Goal: Contribute content: Add original content to the website for others to see

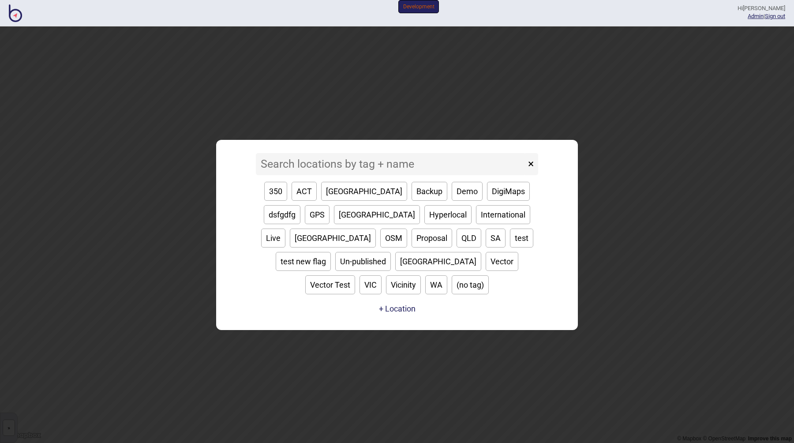
click at [343, 175] on input at bounding box center [391, 164] width 270 height 22
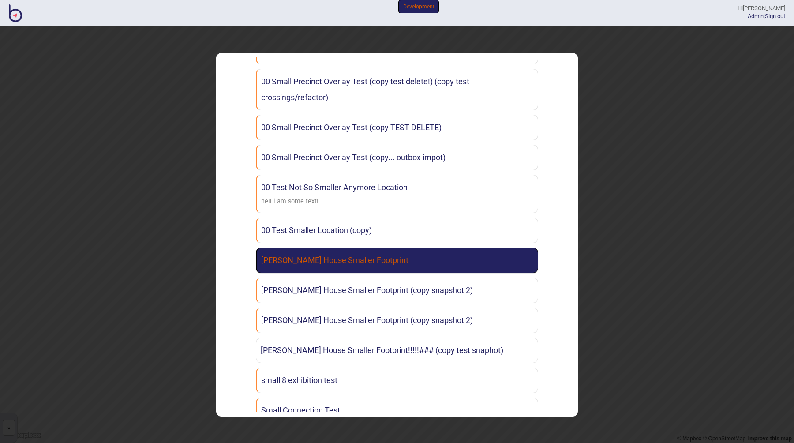
scroll to position [168, 0]
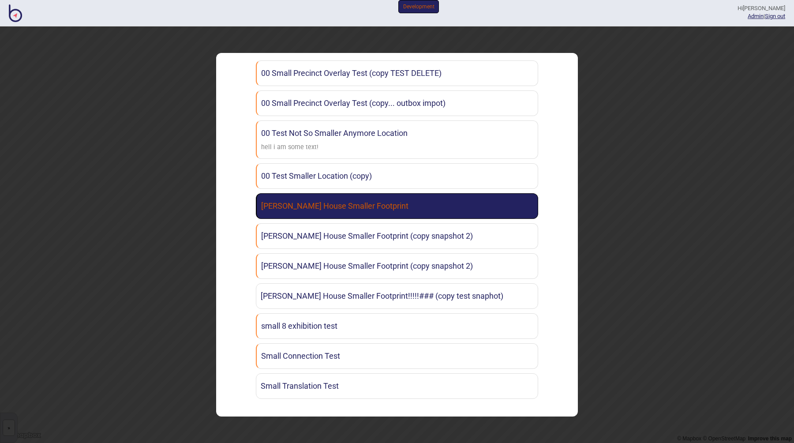
type input "smal"
click at [359, 204] on link "[PERSON_NAME] House Smaller Footprint" at bounding box center [397, 206] width 282 height 26
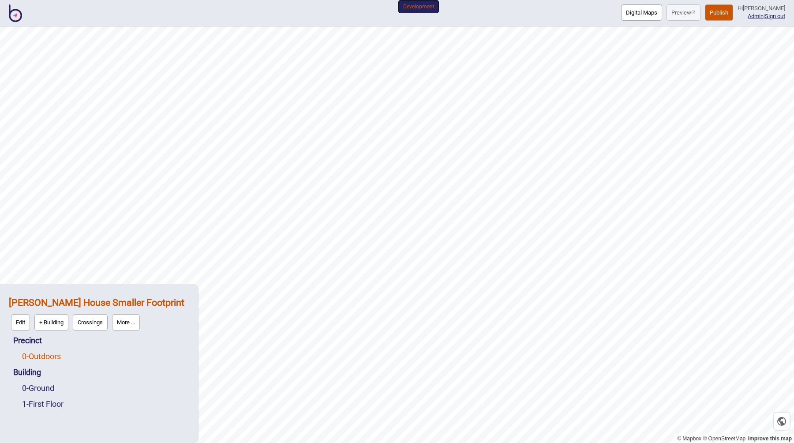
click at [44, 358] on link "0 - Outdoors" at bounding box center [41, 356] width 39 height 9
click at [33, 304] on strong "[PERSON_NAME] House Smaller Footprint" at bounding box center [97, 302] width 176 height 11
click at [13, 321] on button "Edit" at bounding box center [20, 322] width 19 height 16
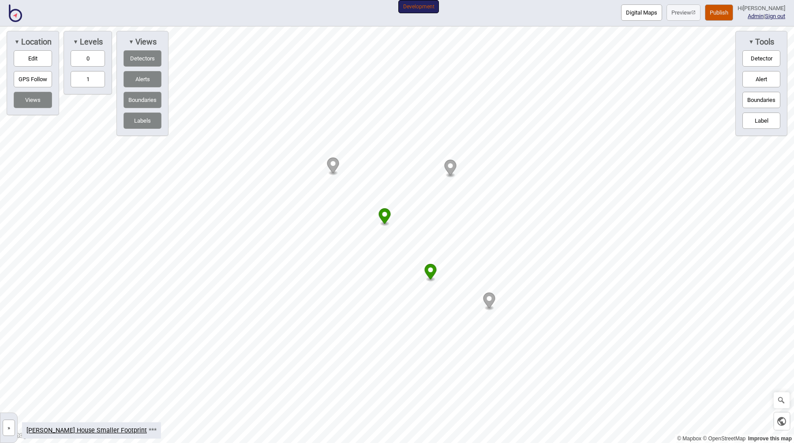
click at [751, 126] on button "Label" at bounding box center [761, 120] width 38 height 16
click at [542, 152] on icon "Map marker" at bounding box center [541, 150] width 12 height 15
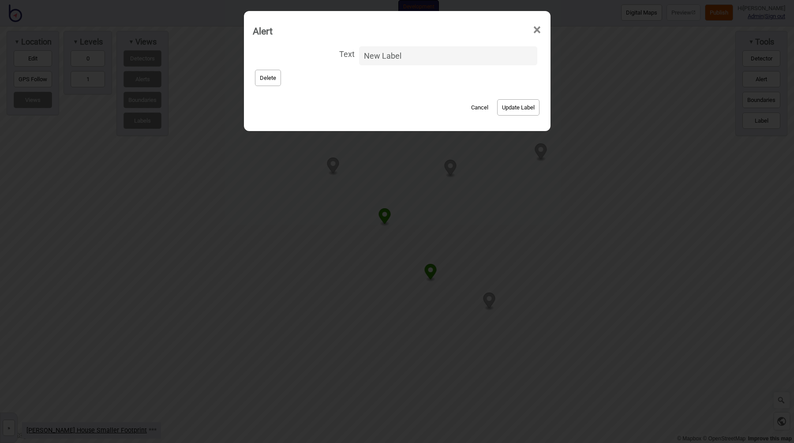
drag, startPoint x: 412, startPoint y: 54, endPoint x: 348, endPoint y: 53, distance: 64.0
click at [348, 53] on label "Text New Label" at bounding box center [397, 55] width 289 height 23
type input "BLAAA Hi [PERSON_NAME]!!!"
click button "Update Label" at bounding box center [518, 107] width 42 height 16
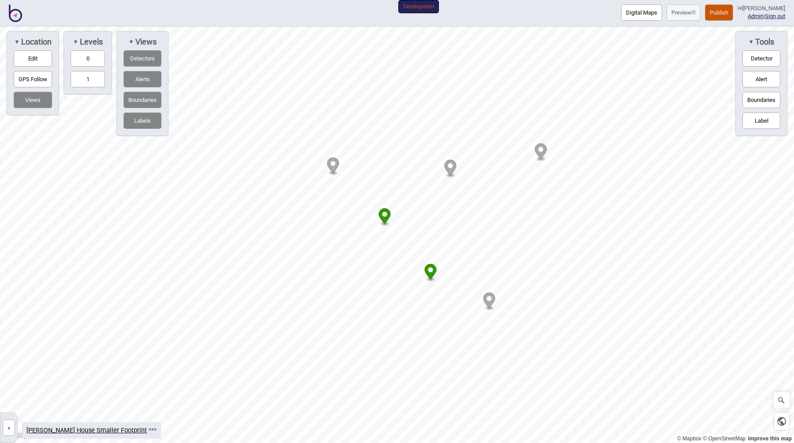
click at [711, 8] on button "Publish" at bounding box center [719, 12] width 28 height 16
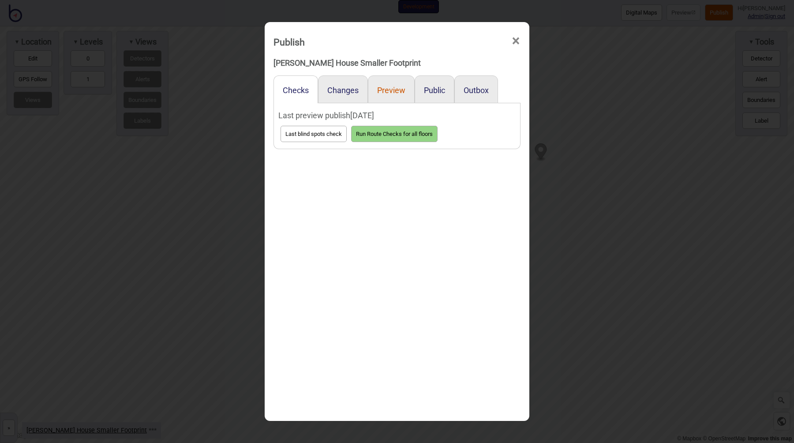
click at [385, 90] on button "Preview" at bounding box center [391, 90] width 28 height 9
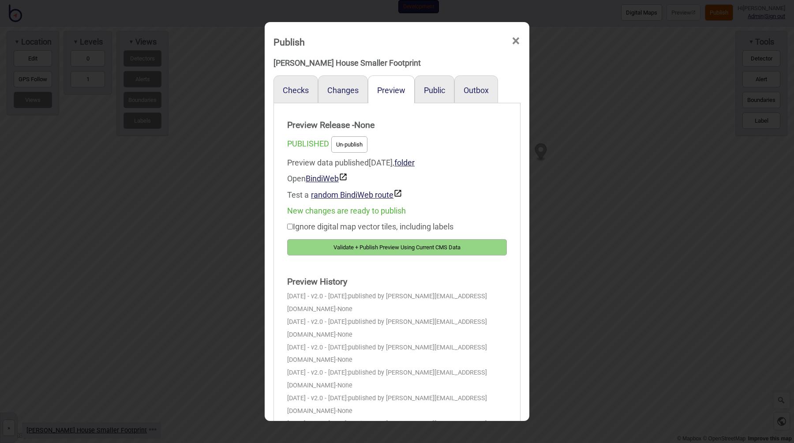
click at [386, 245] on button "Validate + Publish Preview Using Current CMS Data" at bounding box center [397, 247] width 220 height 16
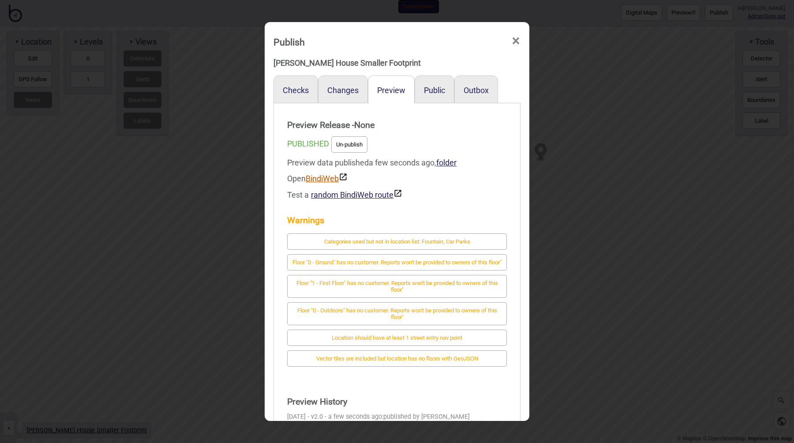
click at [320, 183] on link "BindiWeb" at bounding box center [327, 178] width 42 height 9
click at [565, 177] on div "Publish × [PERSON_NAME] House Smaller Footprint Checks Changes Preview Public O…" at bounding box center [397, 221] width 794 height 443
